Goal: Task Accomplishment & Management: Manage account settings

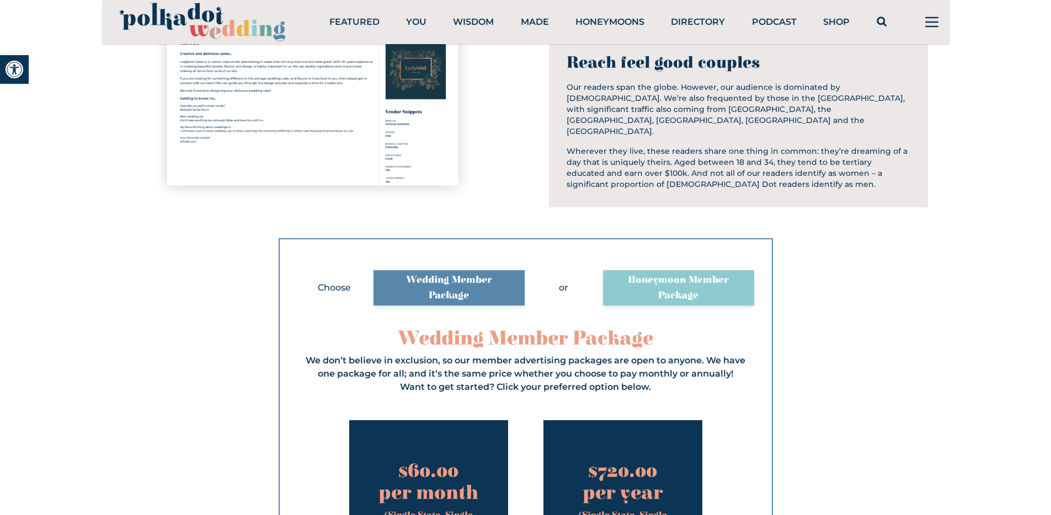
scroll to position [1045, 0]
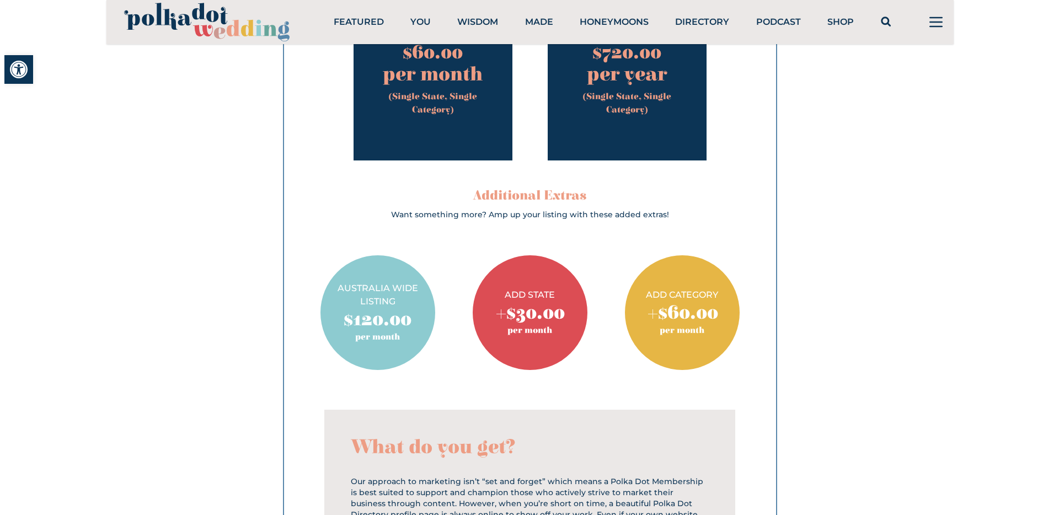
scroll to position [1134, 0]
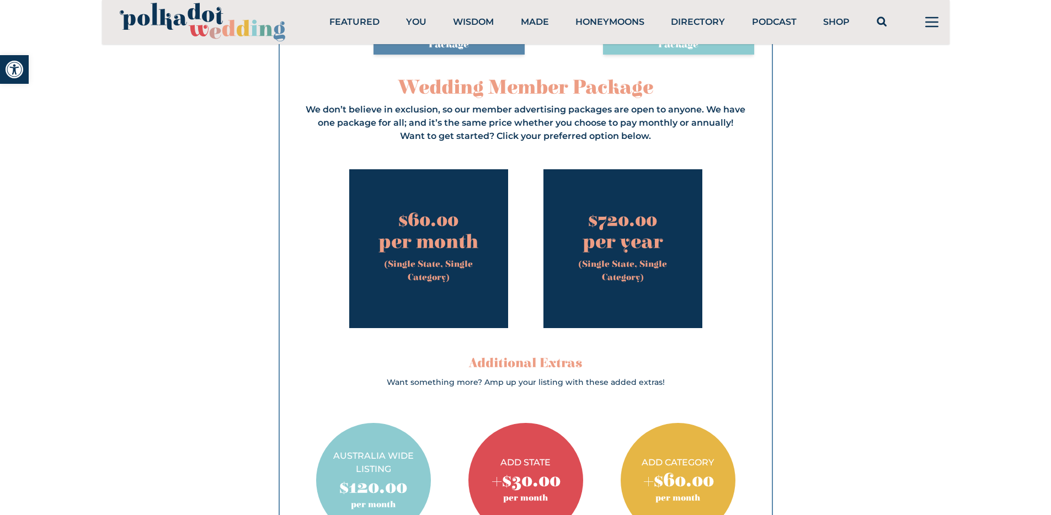
click at [935, 23] on icon at bounding box center [932, 22] width 26 height 26
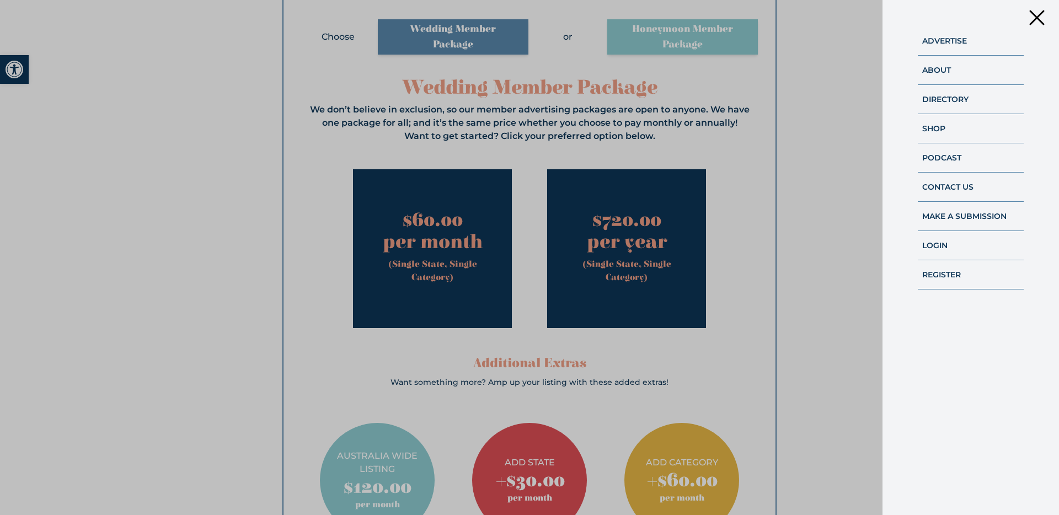
click at [931, 246] on link "Login" at bounding box center [935, 246] width 25 height 10
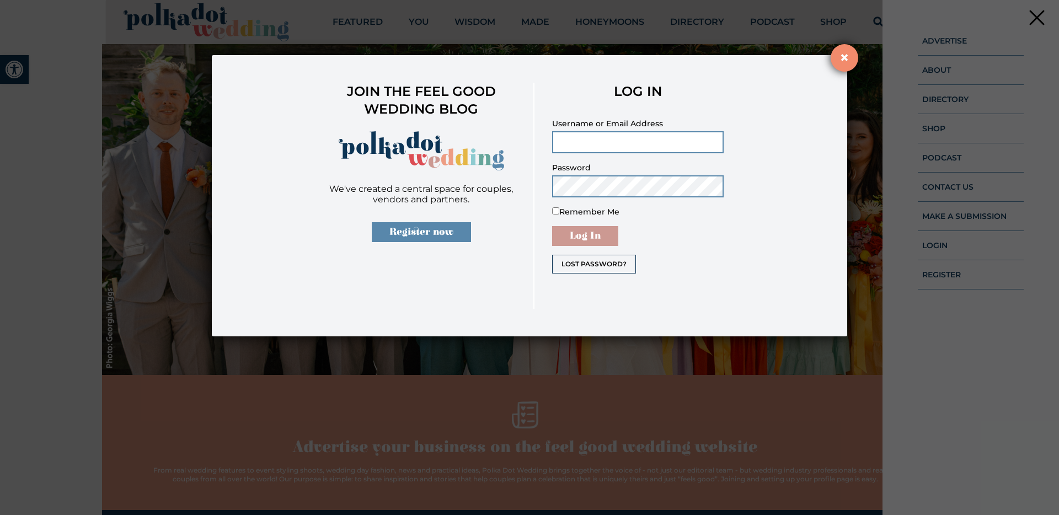
click at [577, 146] on input "Username or Email Address" at bounding box center [638, 142] width 172 height 22
type input "bookings@melbentco.com.au"
click at [567, 237] on input "Log In" at bounding box center [585, 236] width 66 height 20
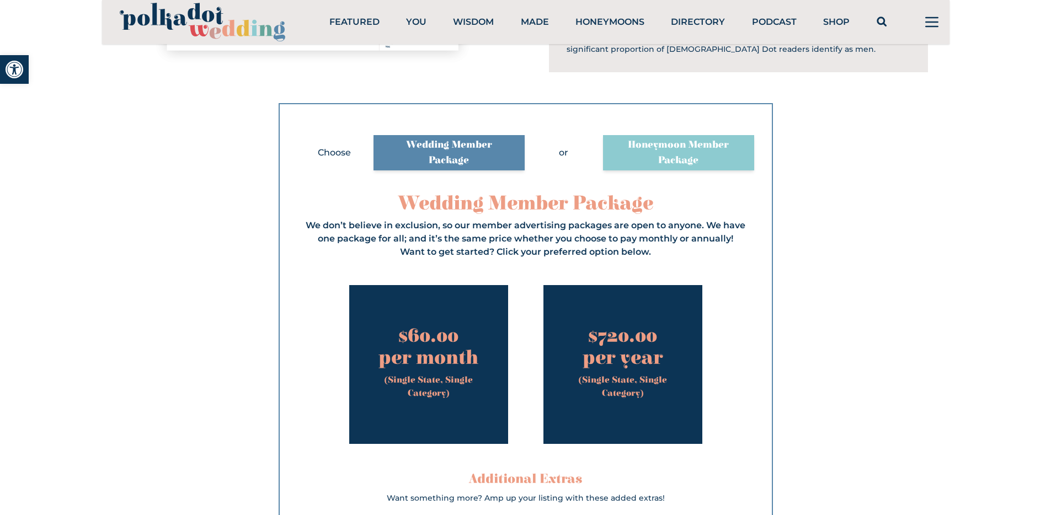
scroll to position [1019, 0]
click at [638, 342] on span "$720.00" at bounding box center [622, 335] width 141 height 22
